Goal: Task Accomplishment & Management: Manage account settings

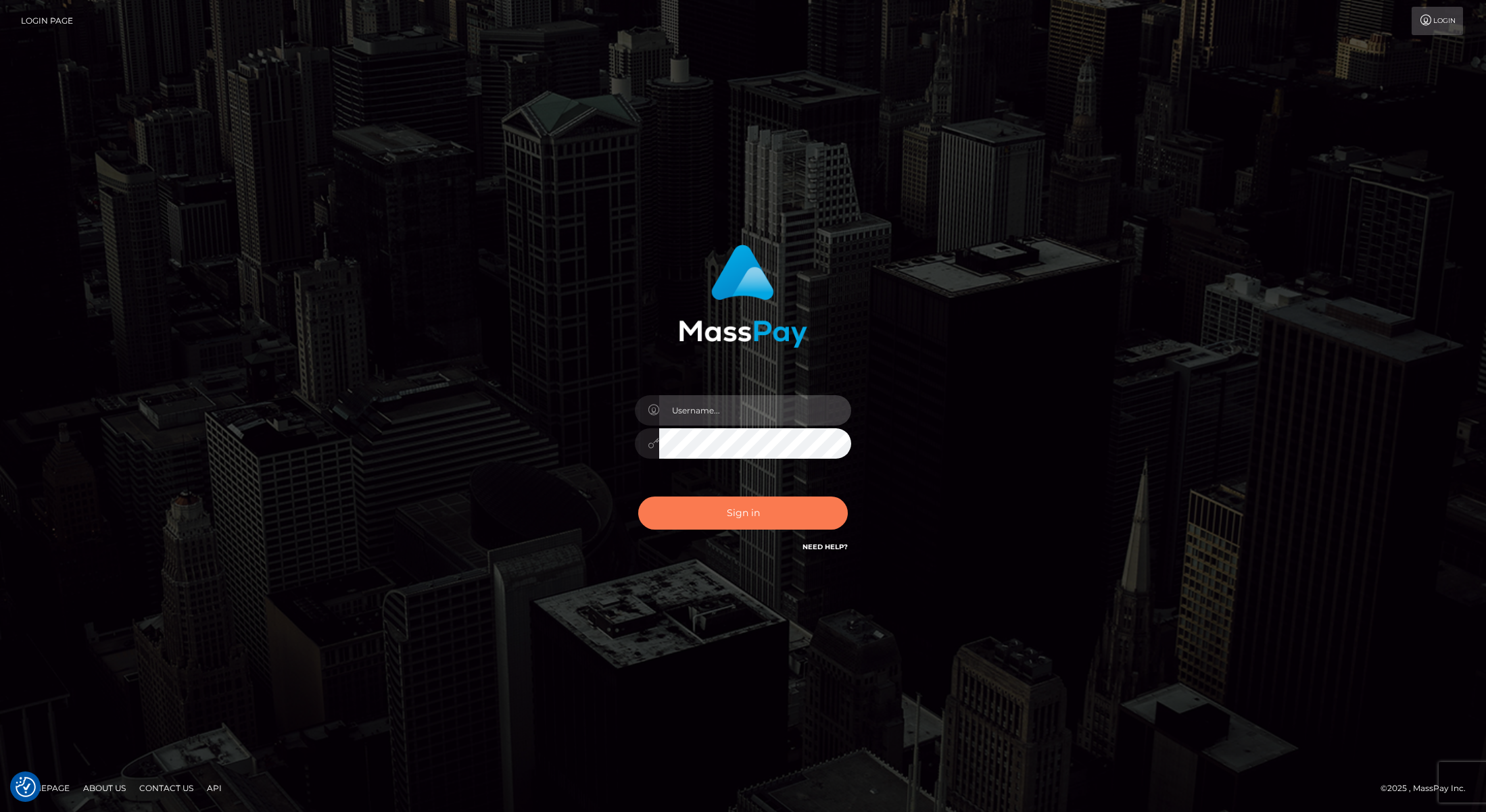
type input "[PERSON_NAME]"
click at [748, 512] on button "Sign in" at bounding box center [743, 513] width 210 height 33
type input "Josue perales"
click at [745, 513] on button "Sign in" at bounding box center [743, 513] width 210 height 33
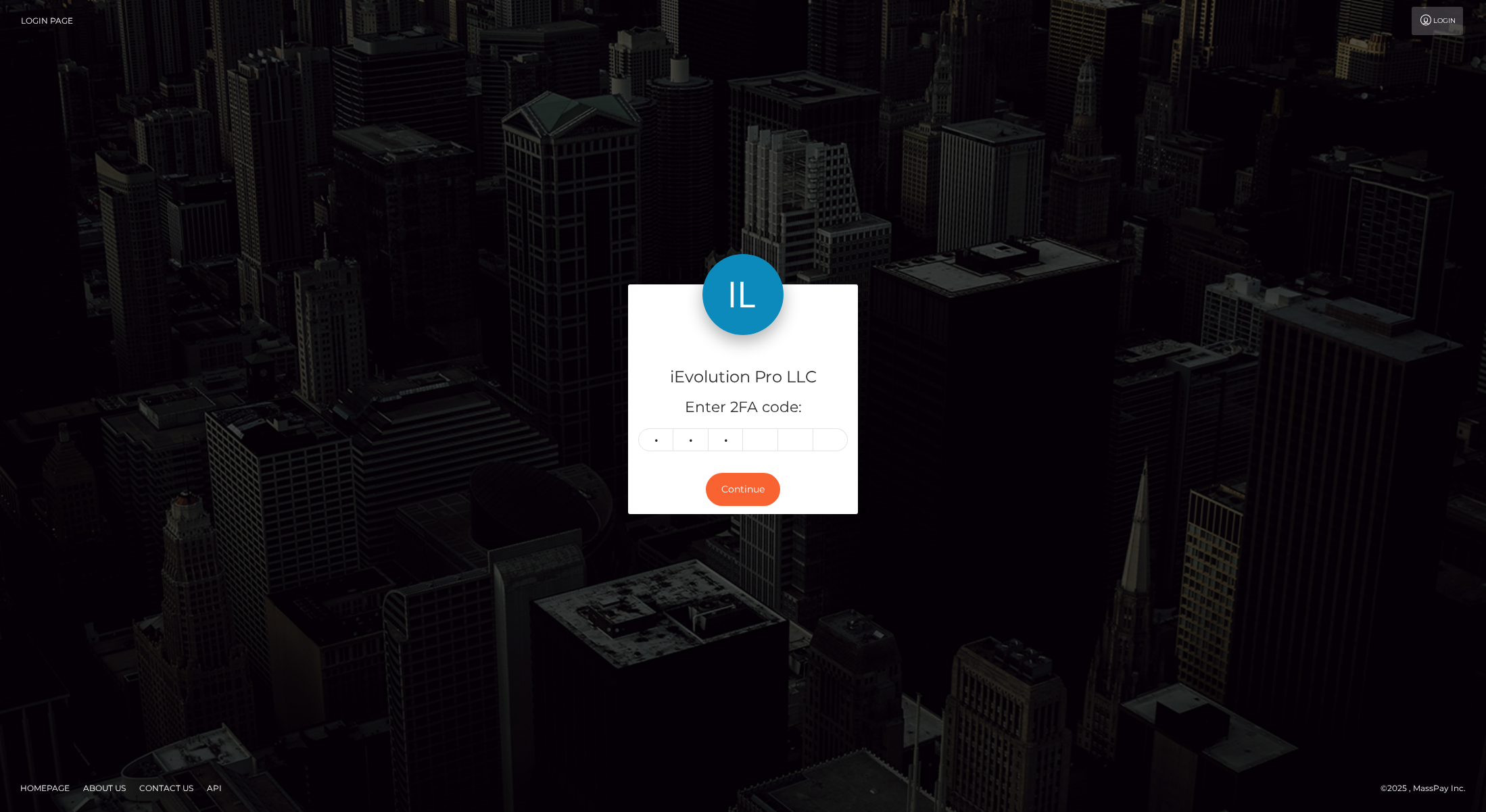
type input "6"
type input "9"
type input "6"
type input "4"
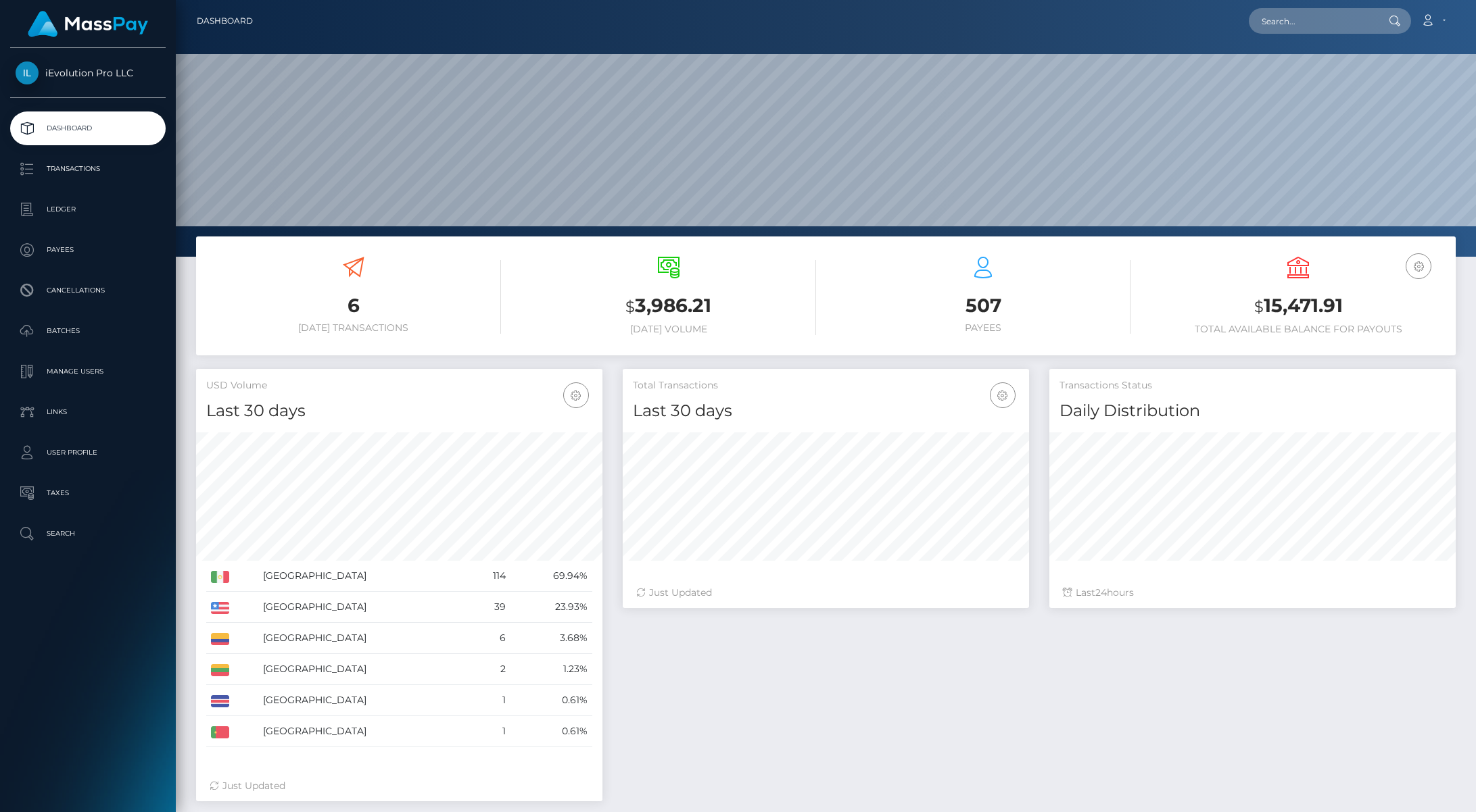
scroll to position [240, 406]
click at [81, 171] on p "Transactions" at bounding box center [88, 169] width 145 height 20
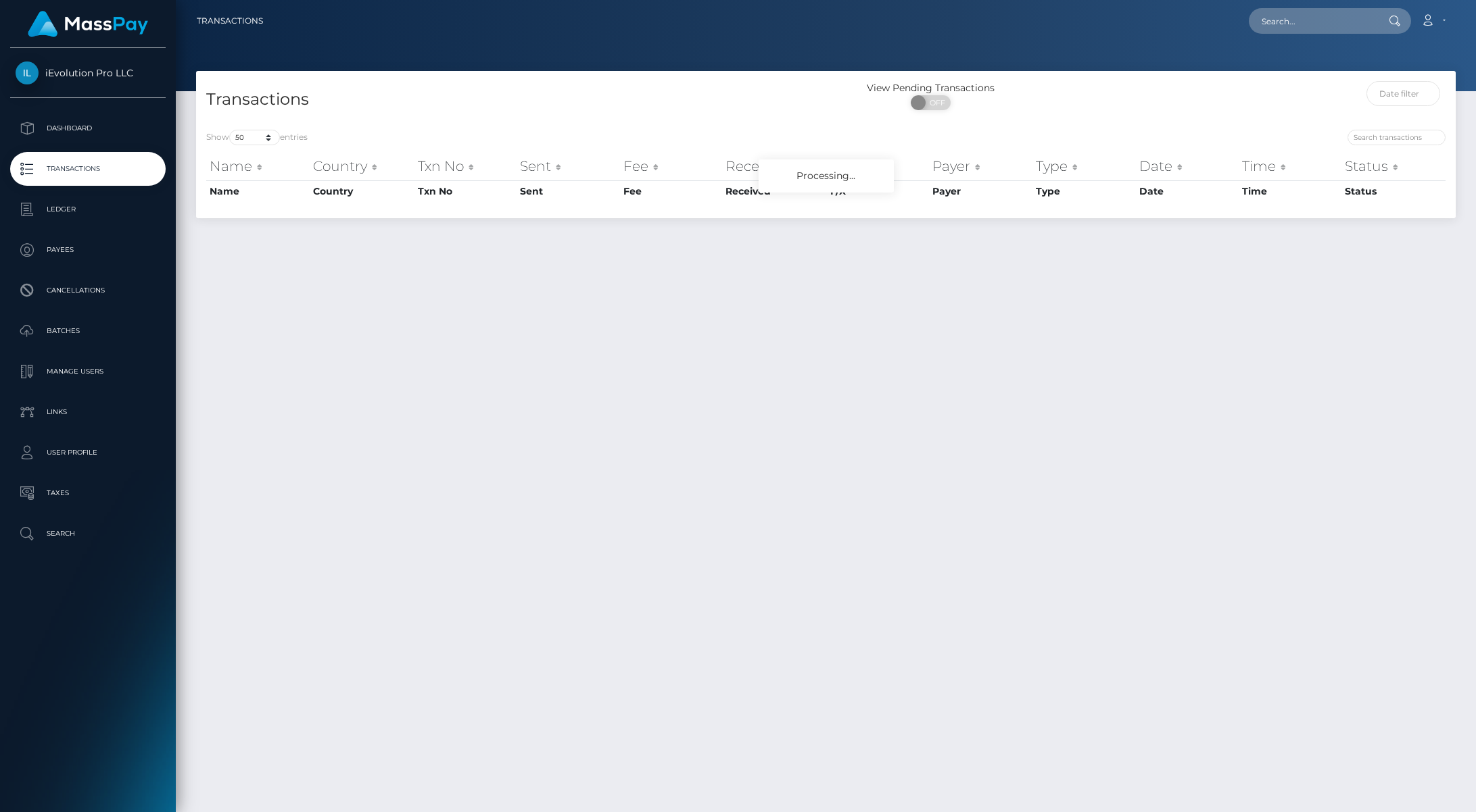
select select "50"
